Goal: Find specific page/section: Find specific page/section

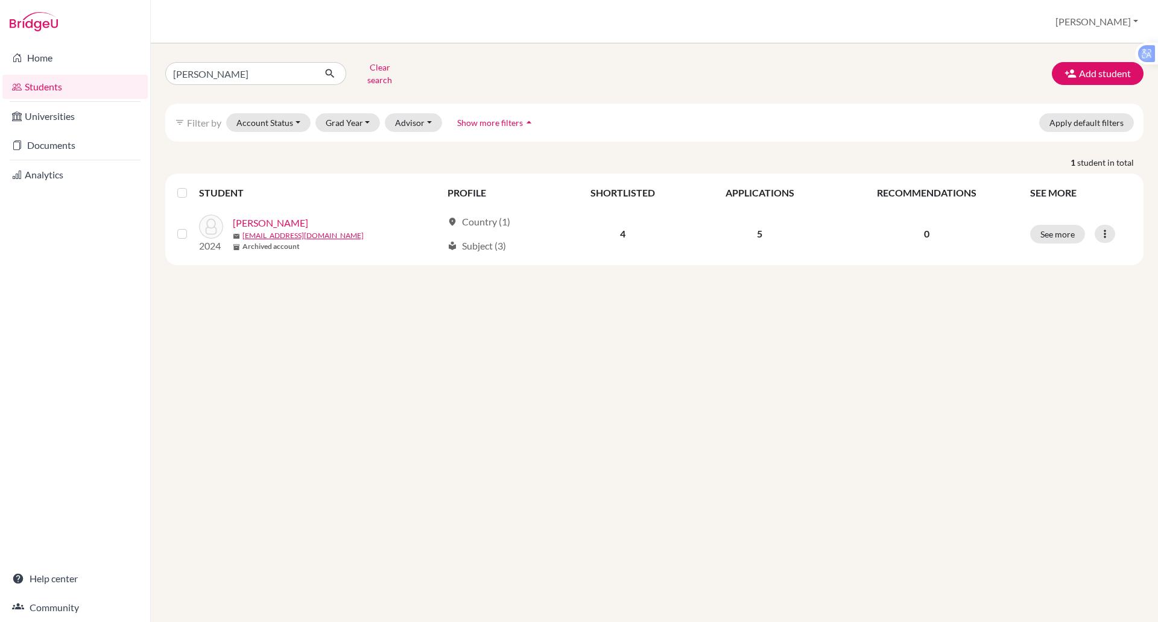
click at [259, 69] on input "[PERSON_NAME]" at bounding box center [240, 73] width 150 height 23
type input "r"
type input "tue anh"
click at [328, 70] on icon "submit" at bounding box center [330, 74] width 12 height 12
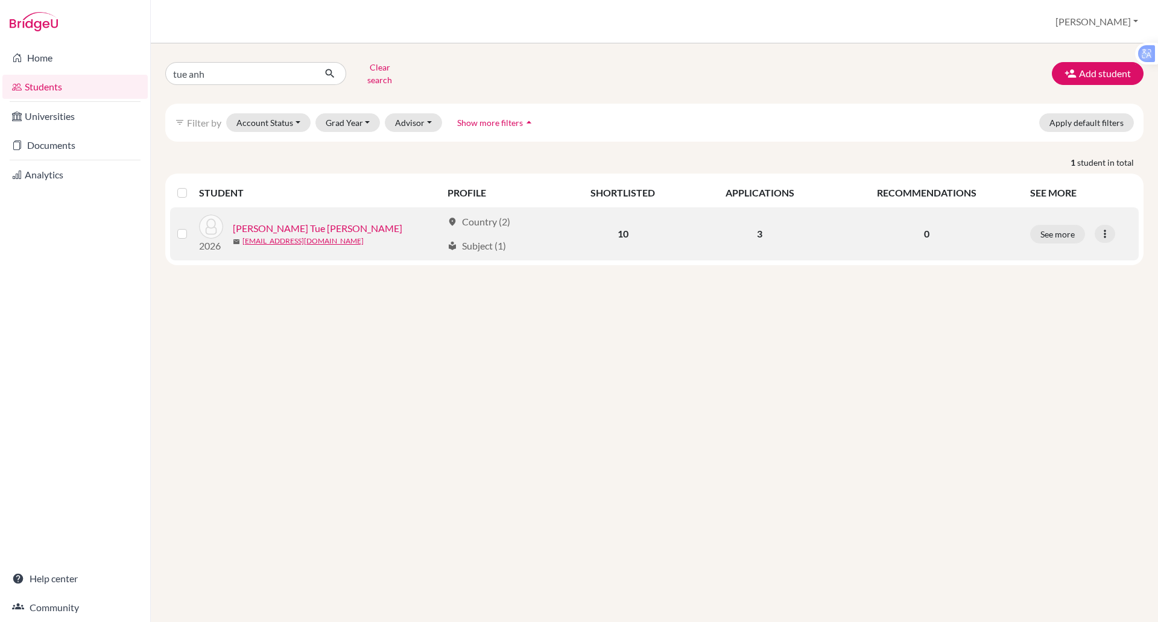
click at [288, 221] on link "[PERSON_NAME] Tue [PERSON_NAME]" at bounding box center [317, 228] width 169 height 14
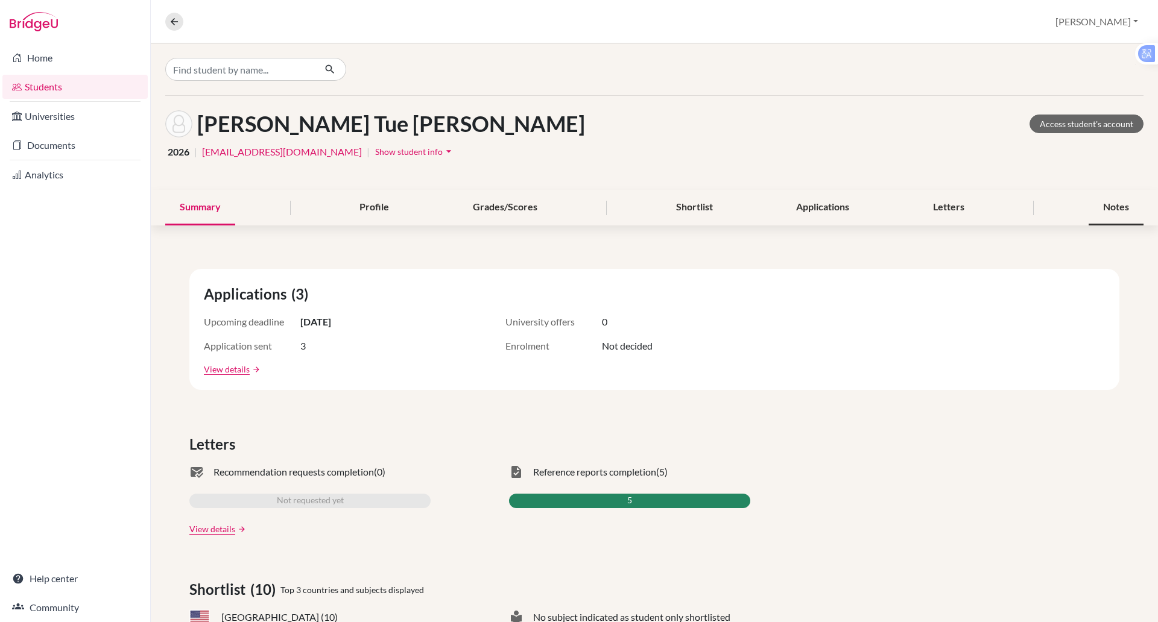
click at [1088, 203] on div "Notes" at bounding box center [1115, 208] width 55 height 36
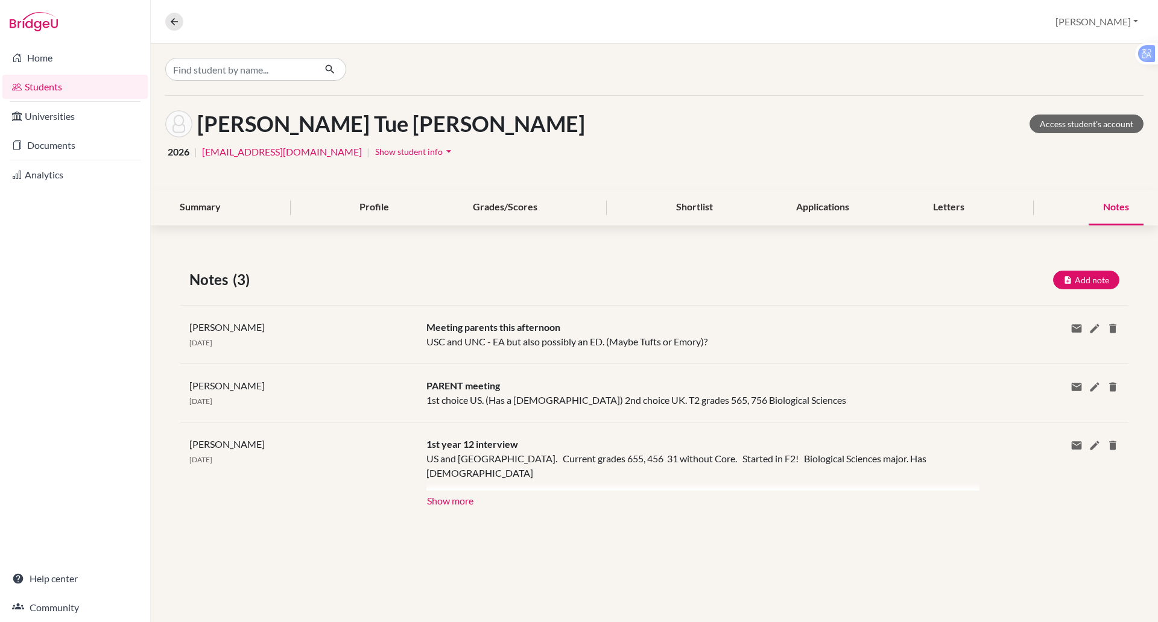
click at [824, 356] on div "[PERSON_NAME] [DATE] Meeting parents this afternoon USC and UNC - EA but also p…" at bounding box center [654, 334] width 948 height 58
click at [736, 390] on div "PARENT meeting 1st choice US. (Has a [DEMOGRAPHIC_DATA]) 2nd choice UK. T2 grad…" at bounding box center [693, 393] width 553 height 29
